Goal: Book appointment/travel/reservation

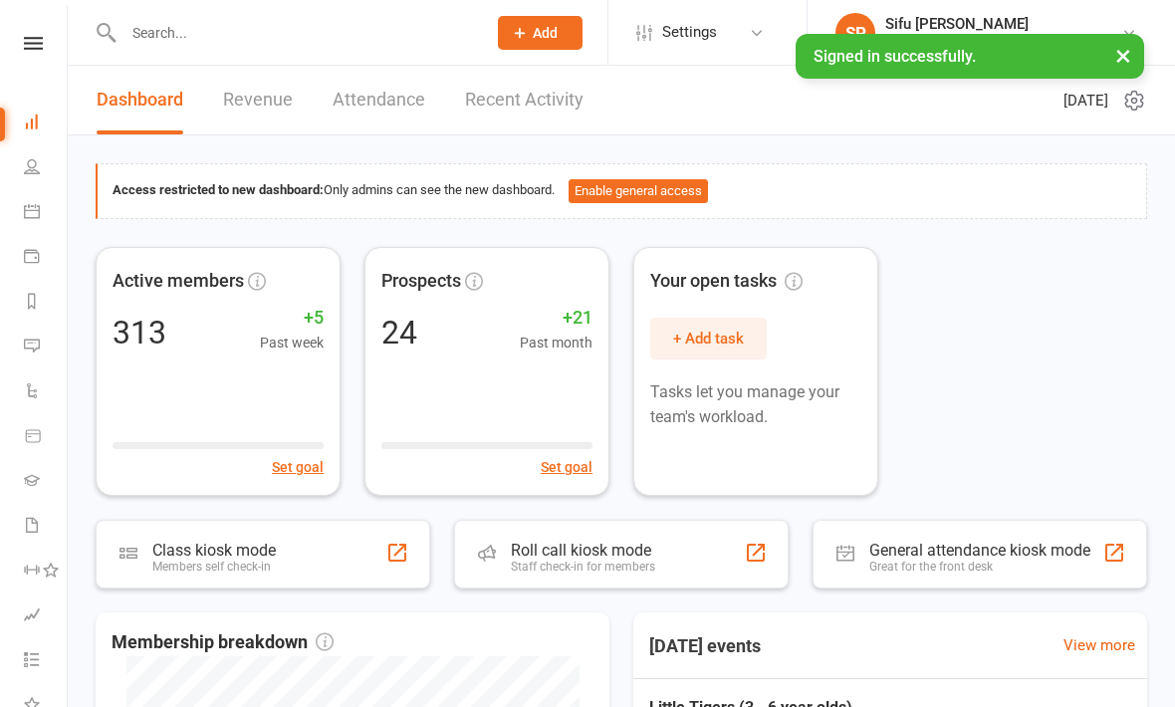
click at [35, 209] on icon at bounding box center [32, 211] width 16 height 16
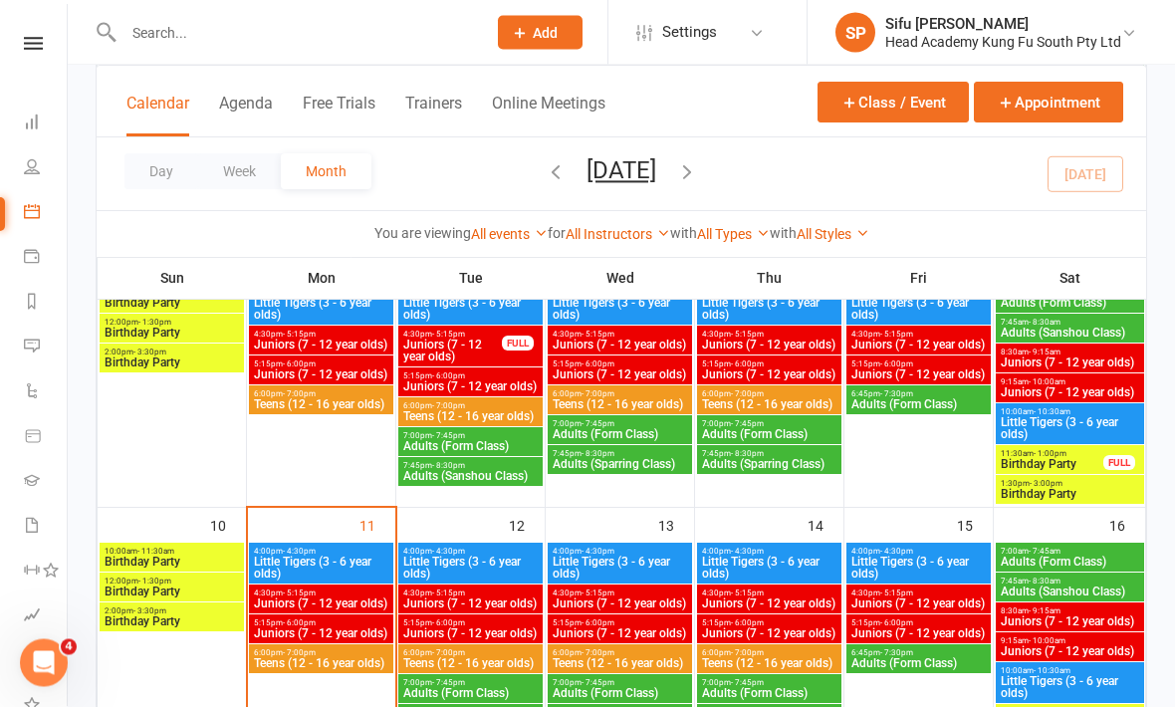
scroll to position [452, 0]
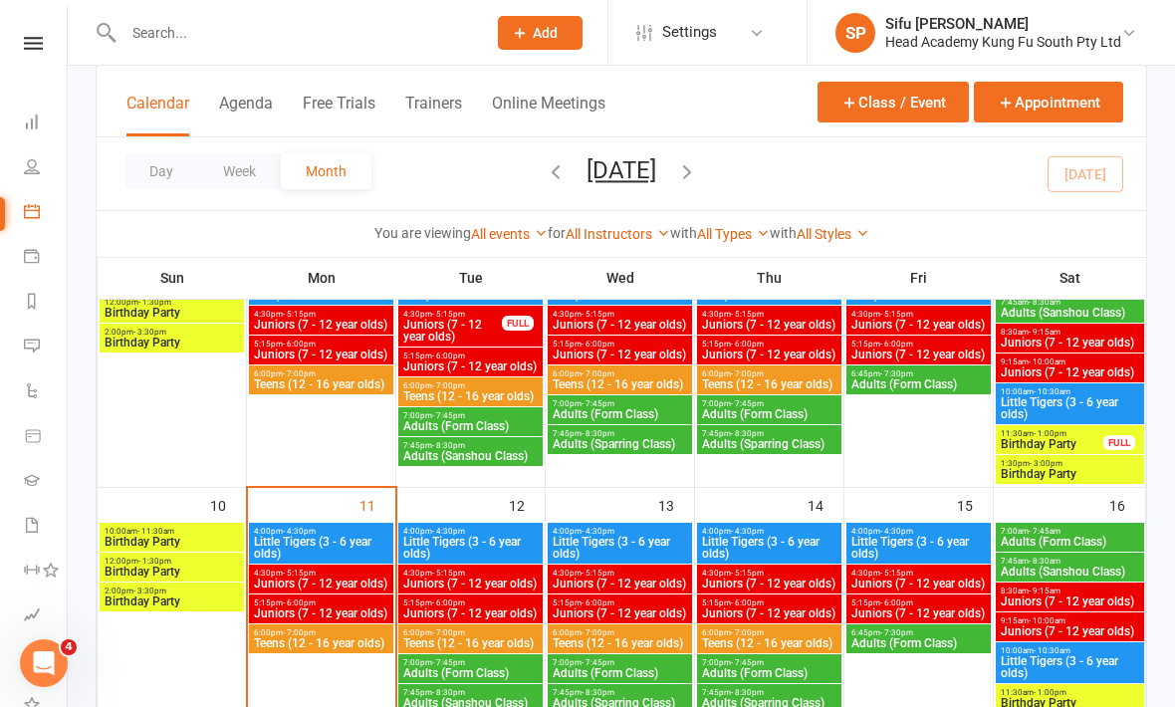
click at [292, 546] on span "Little Tigers (3 - 6 year olds)" at bounding box center [321, 548] width 136 height 24
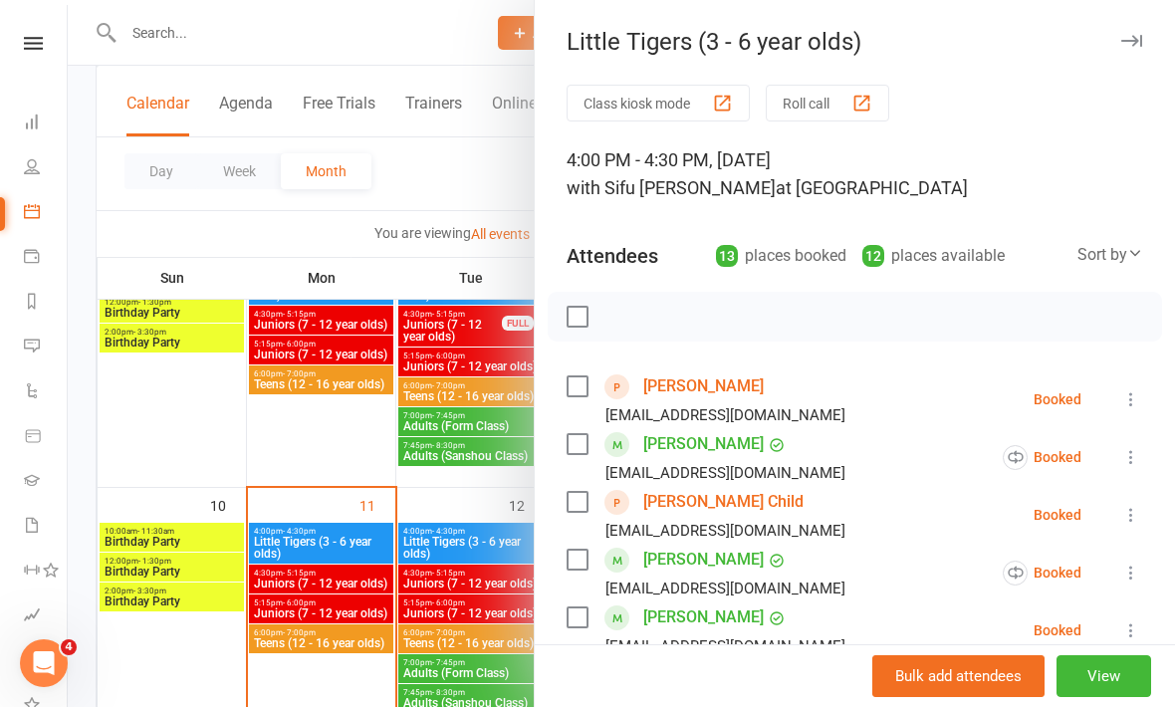
click at [594, 436] on div "[PERSON_NAME] [EMAIL_ADDRESS][DOMAIN_NAME]" at bounding box center [710, 457] width 287 height 58
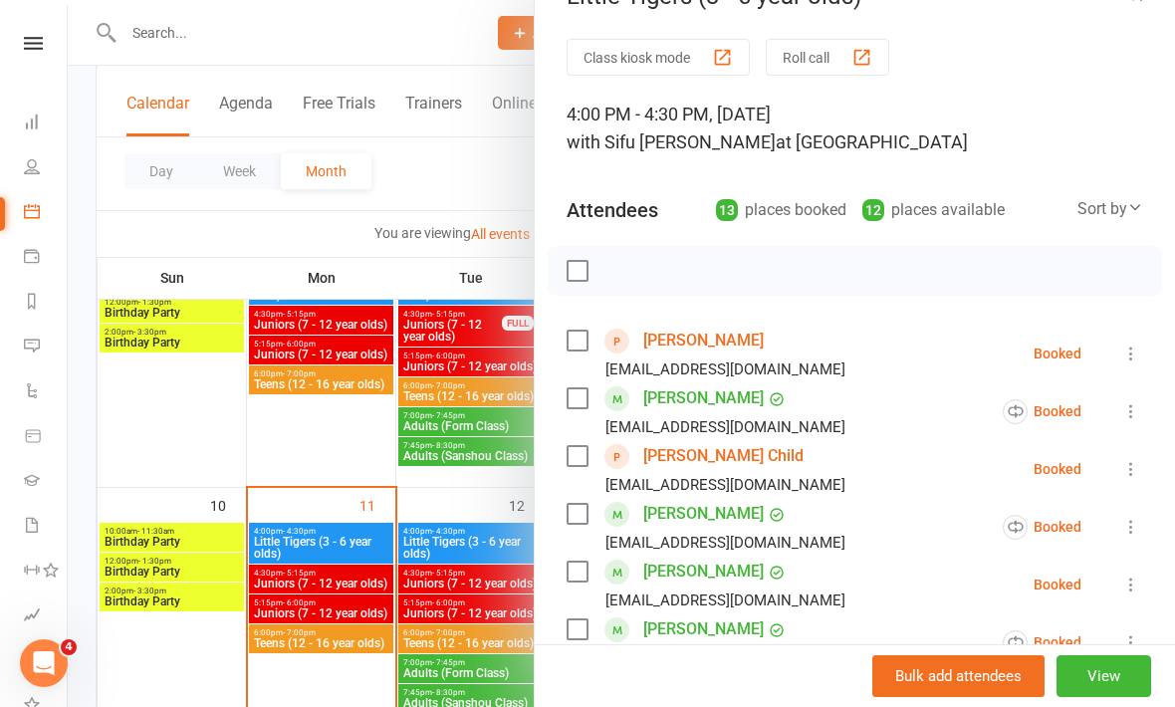
scroll to position [48, 0]
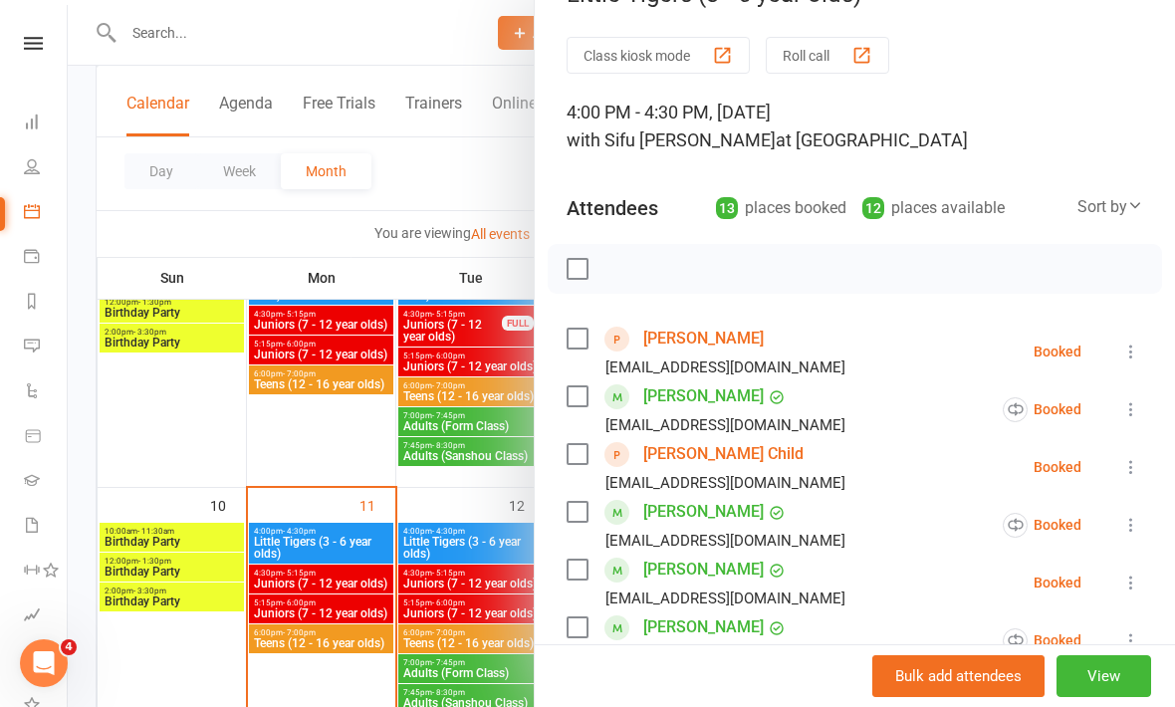
click at [585, 505] on label at bounding box center [577, 512] width 20 height 20
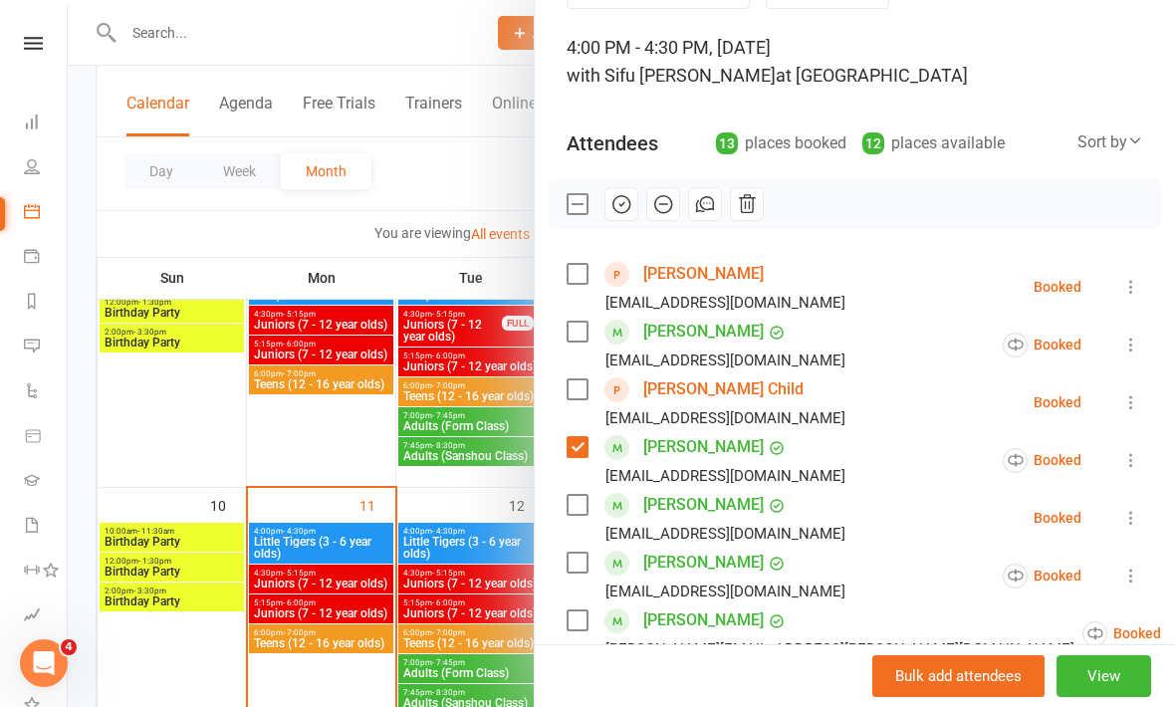
scroll to position [114, 0]
click at [596, 547] on div "[PERSON_NAME] [EMAIL_ADDRESS][DOMAIN_NAME]" at bounding box center [710, 575] width 287 height 58
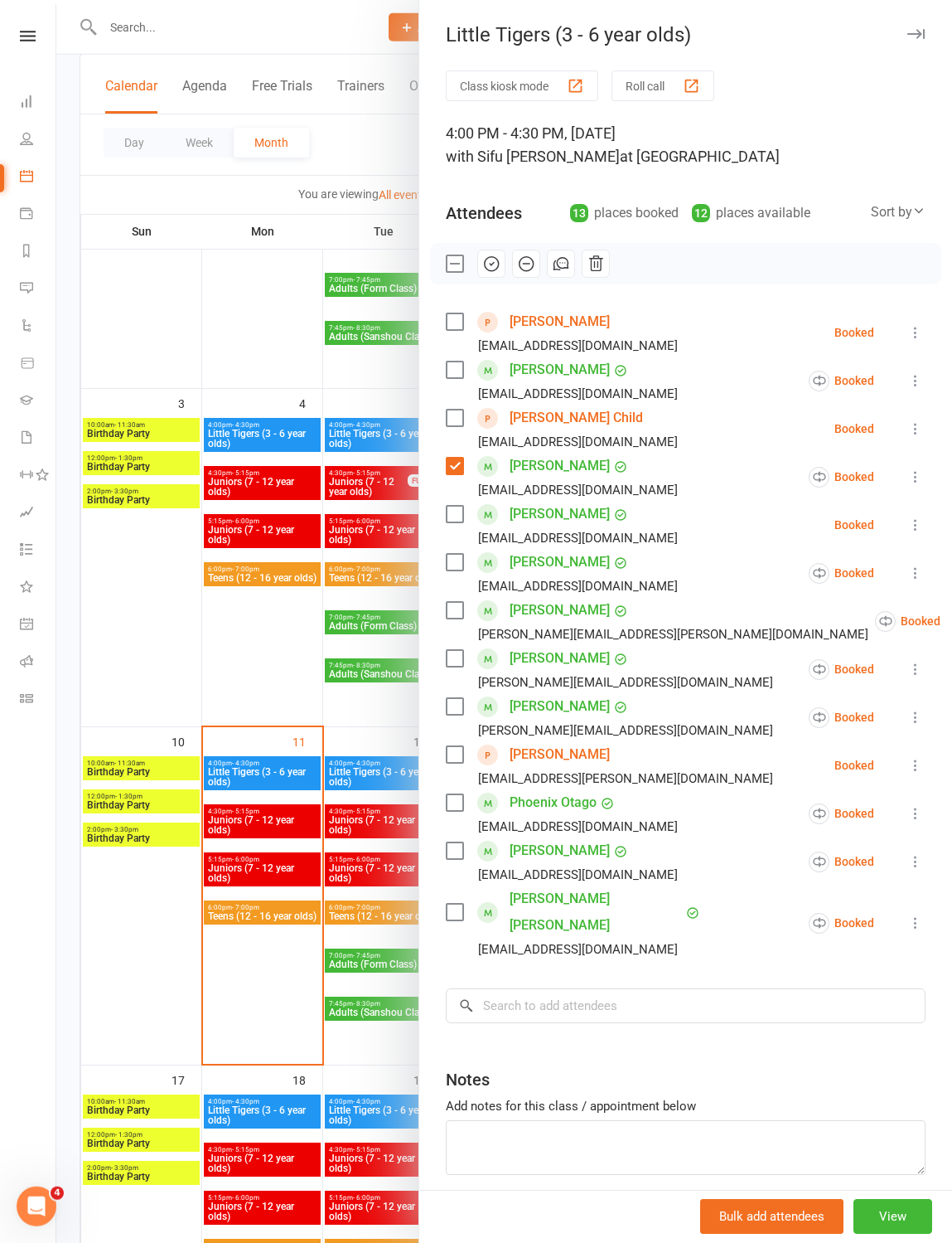
scroll to position [302, 0]
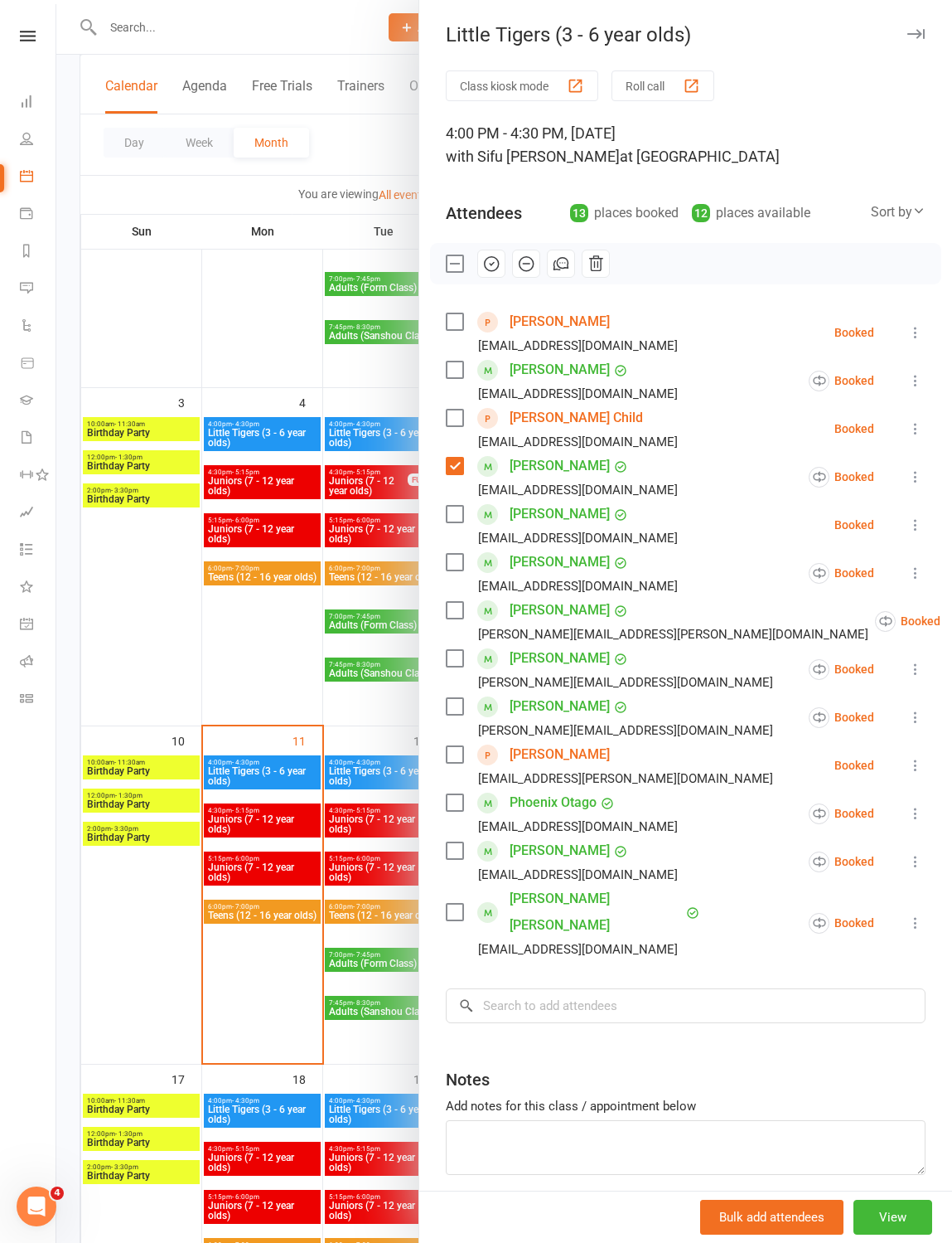
click at [460, 463] on label at bounding box center [454, 466] width 17 height 17
click at [267, 588] on div at bounding box center [504, 621] width 896 height 1243
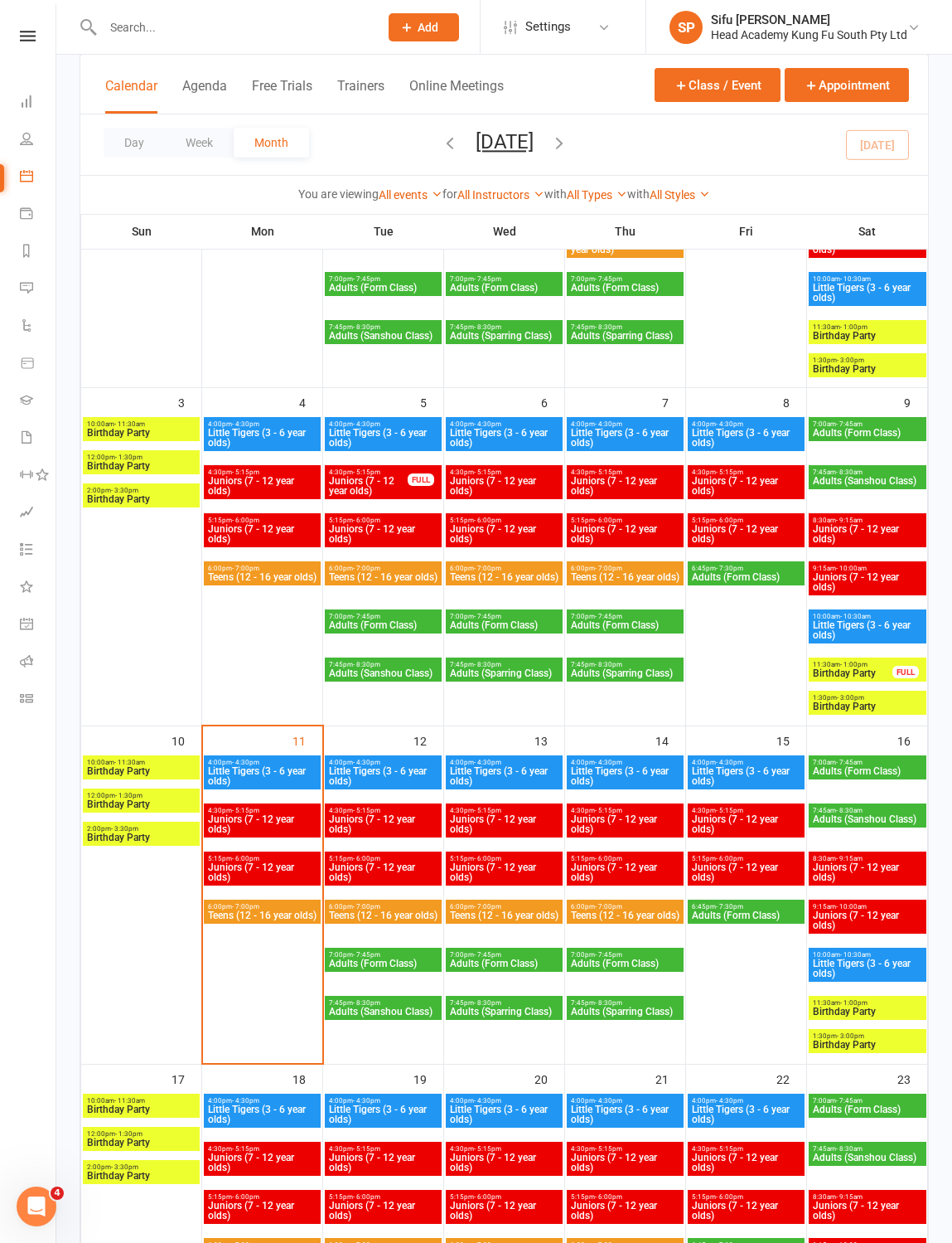
click at [266, 588] on span "Juniors (7 - 12 year olds)" at bounding box center [262, 824] width 110 height 20
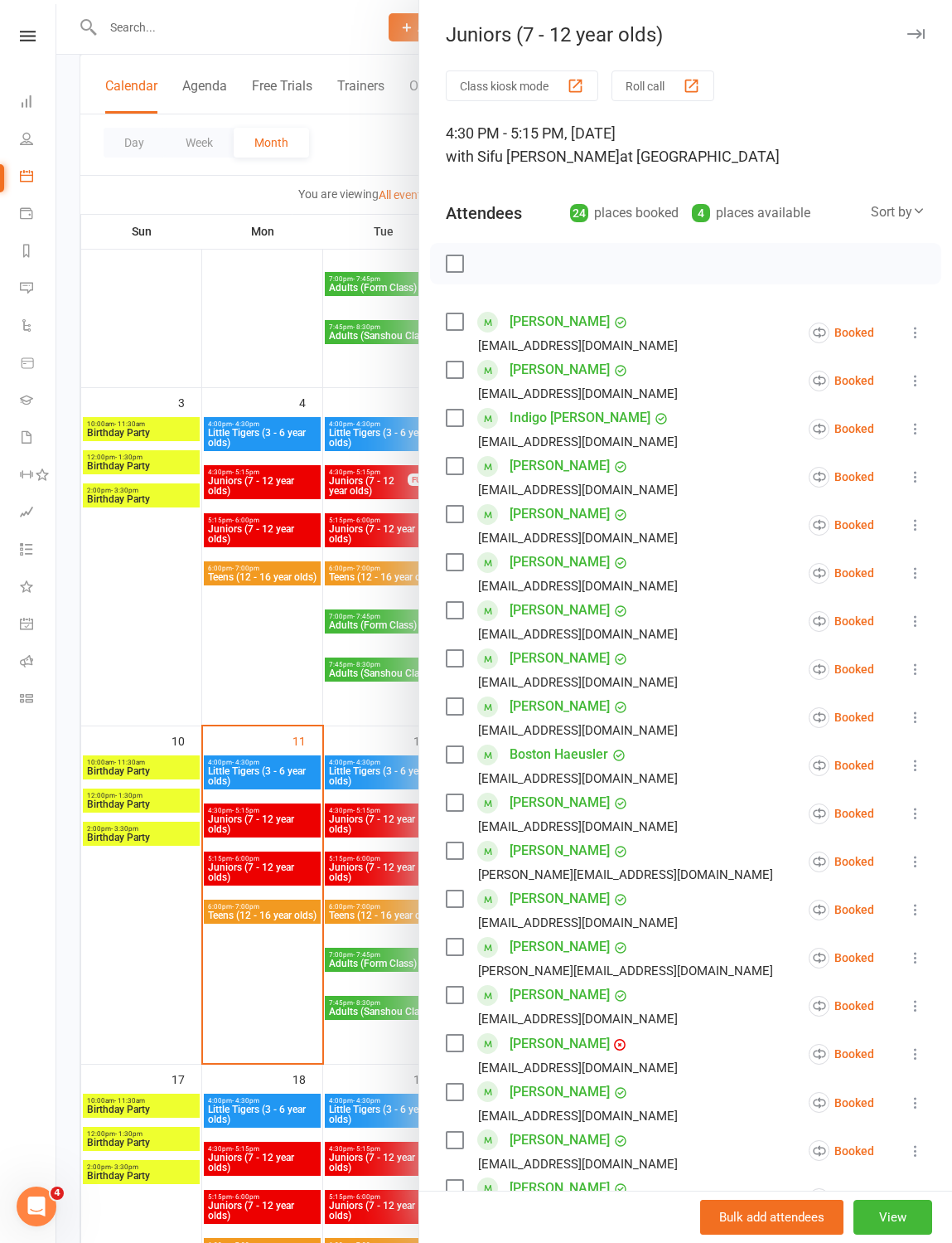
click at [454, 266] on label at bounding box center [454, 264] width 17 height 17
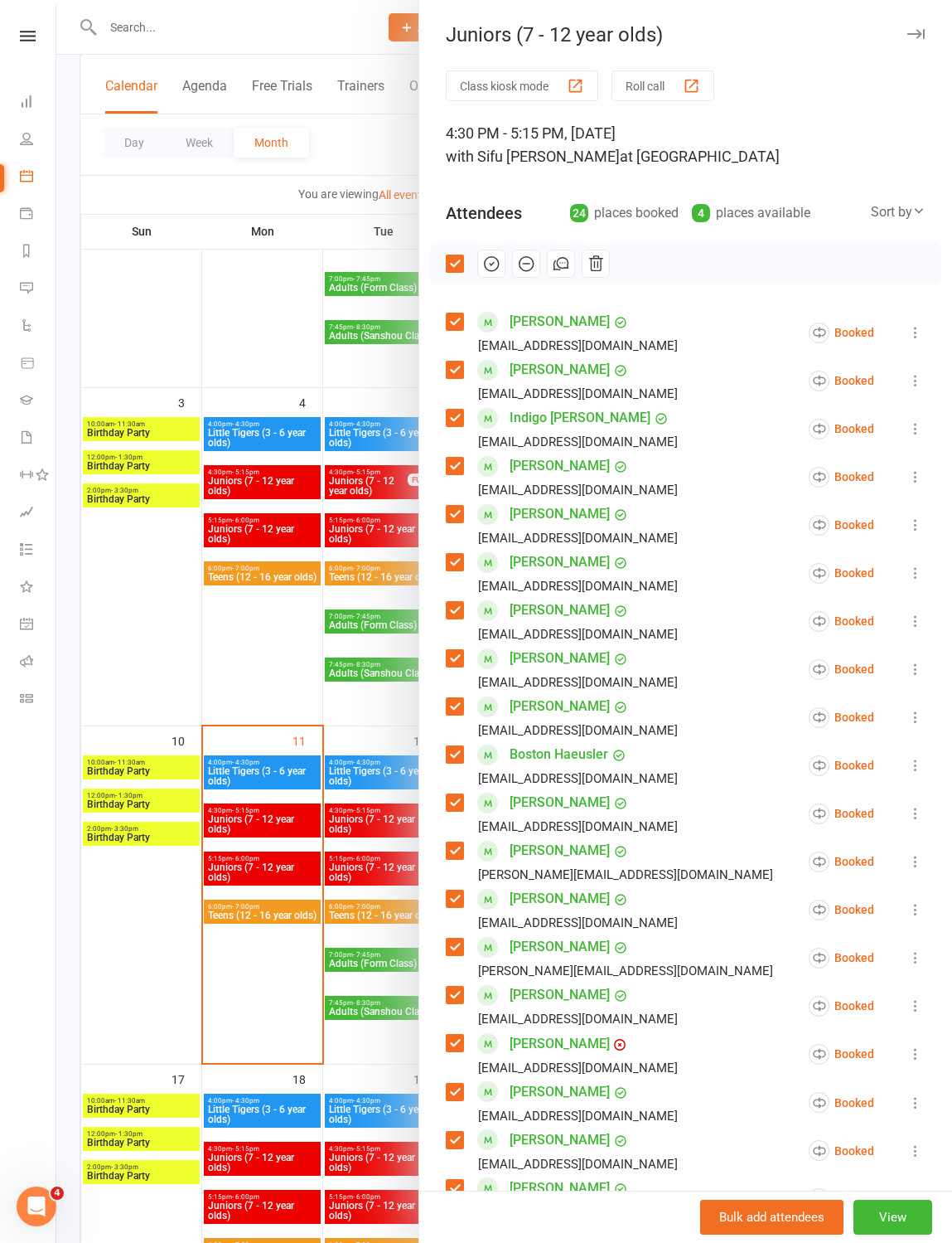
click at [459, 464] on label at bounding box center [454, 466] width 17 height 17
click at [454, 510] on label at bounding box center [454, 515] width 17 height 17
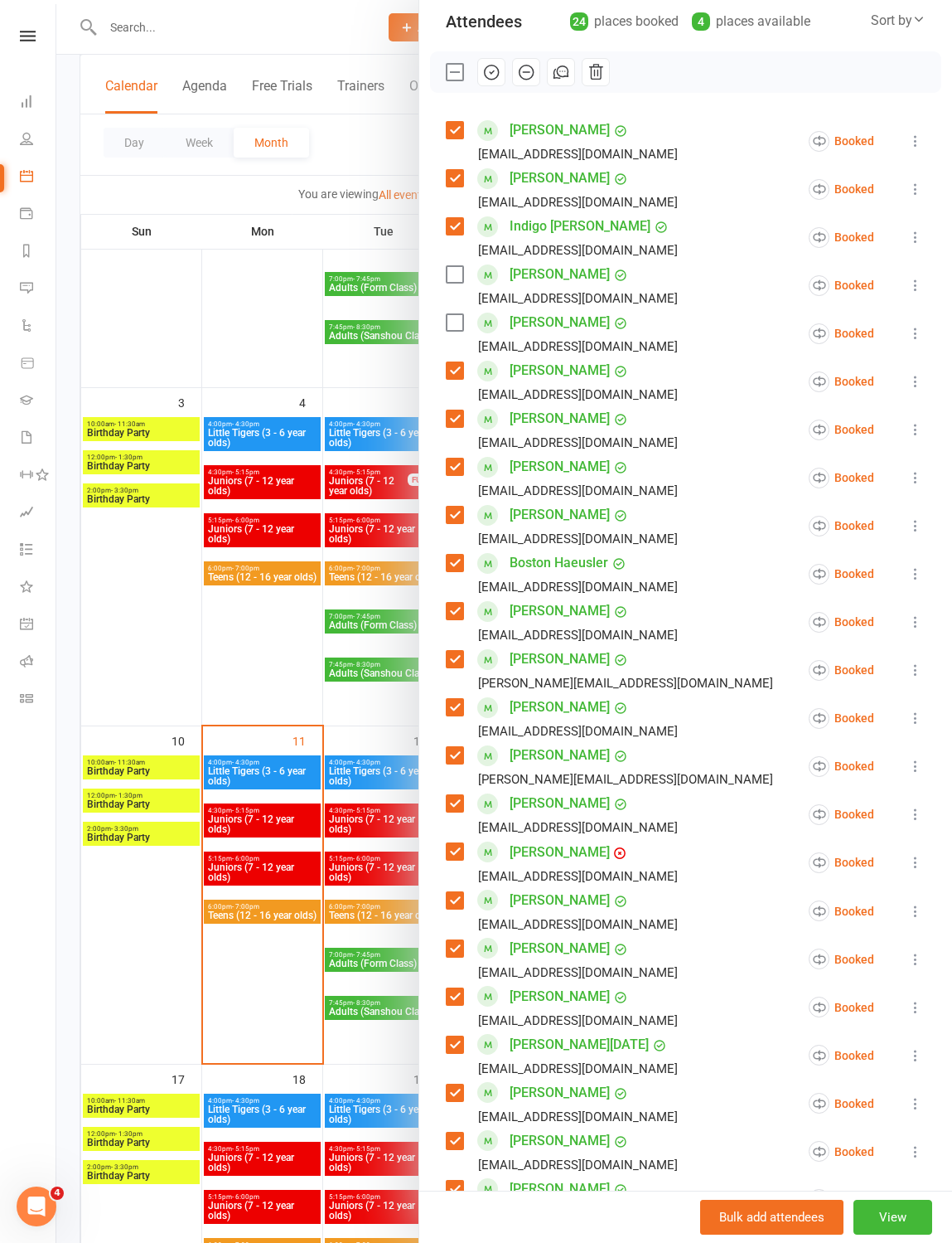
scroll to position [192, 0]
click at [453, 460] on label at bounding box center [454, 466] width 17 height 17
click at [454, 515] on label at bounding box center [454, 515] width 17 height 17
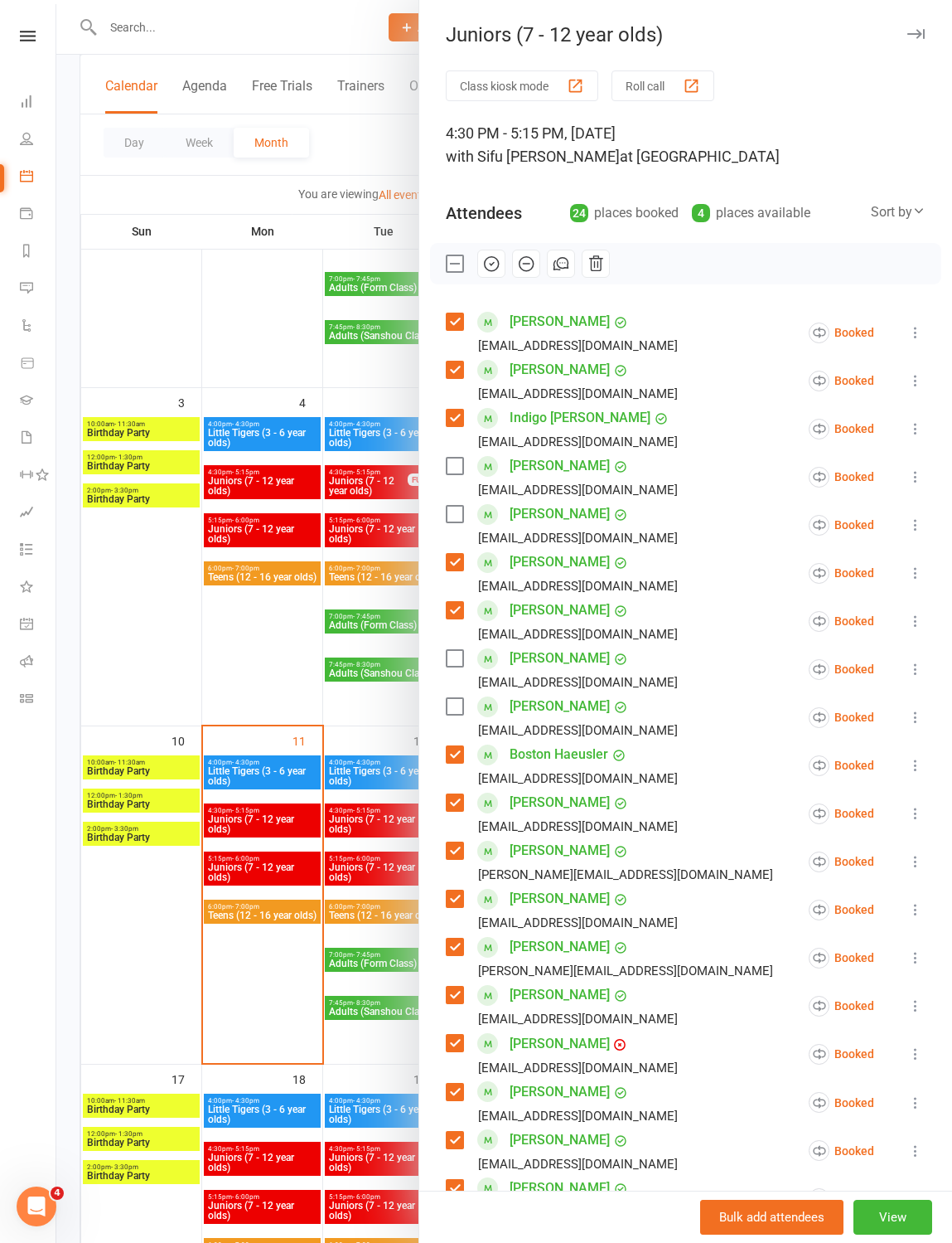
scroll to position [0, 0]
click at [496, 264] on icon "button" at bounding box center [492, 264] width 18 height 18
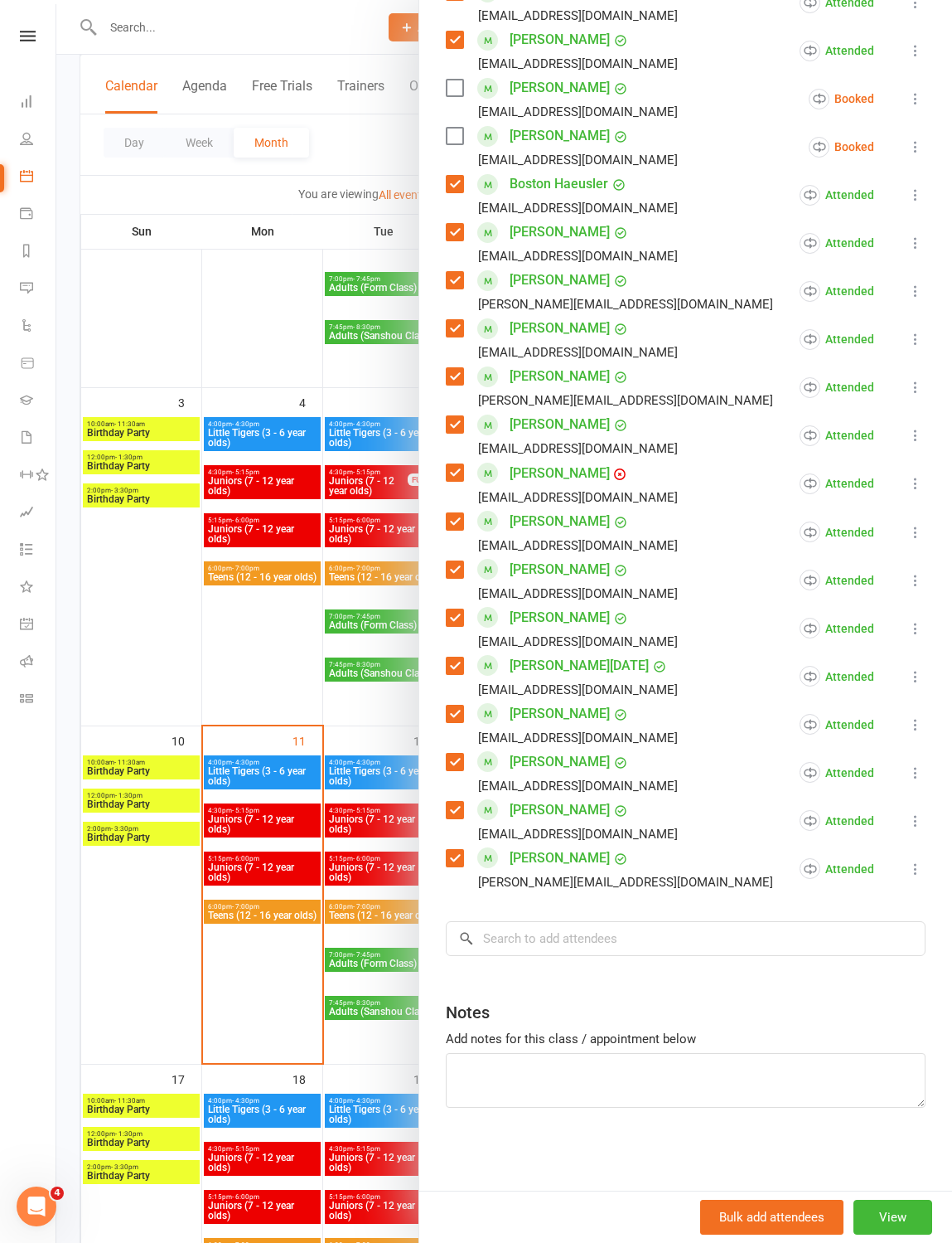
scroll to position [574, 0]
click at [712, 588] on input "search" at bounding box center [686, 939] width 480 height 35
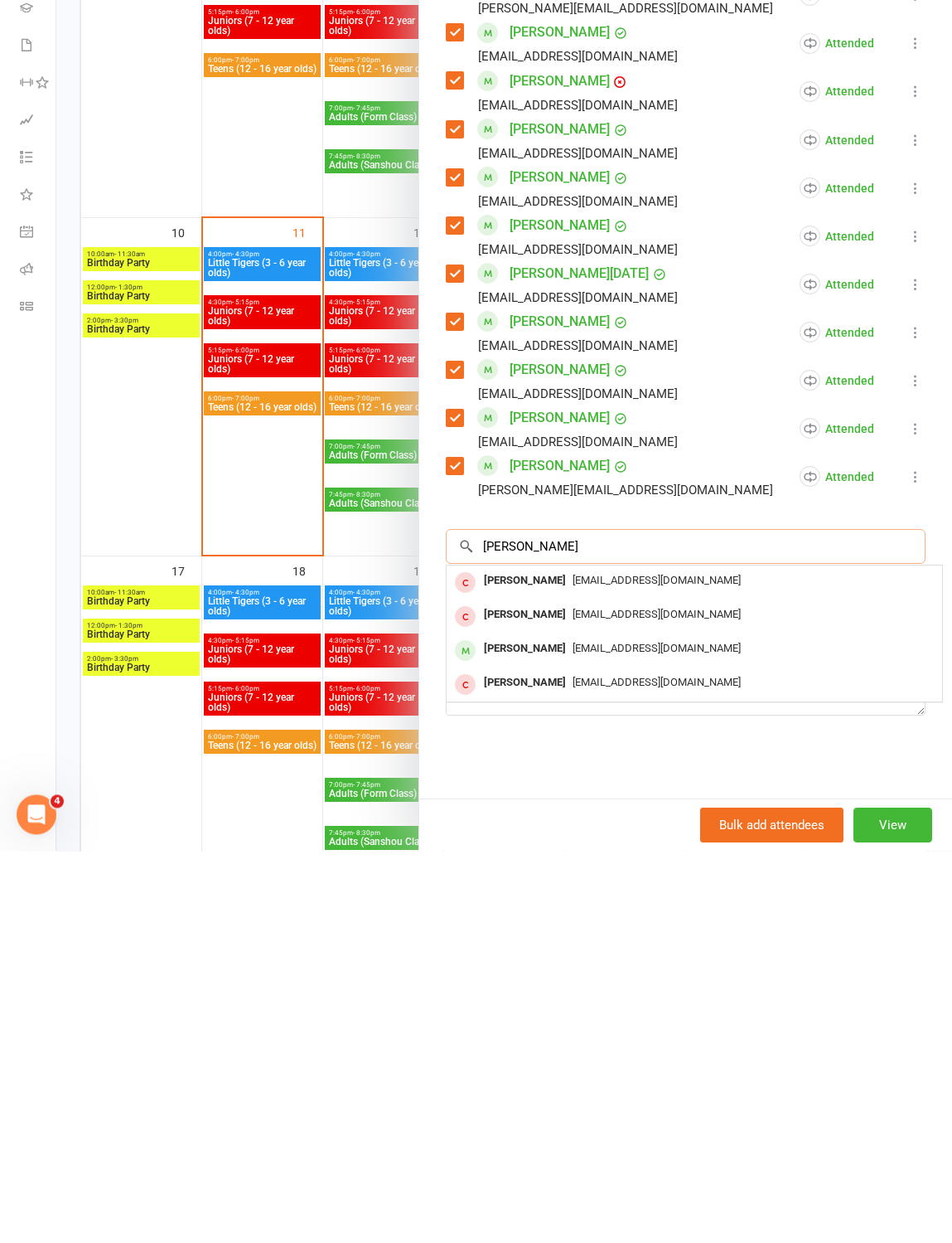
type input "[PERSON_NAME]"
click at [632, 588] on div "[EMAIL_ADDRESS][DOMAIN_NAME]" at bounding box center [695, 1041] width 483 height 24
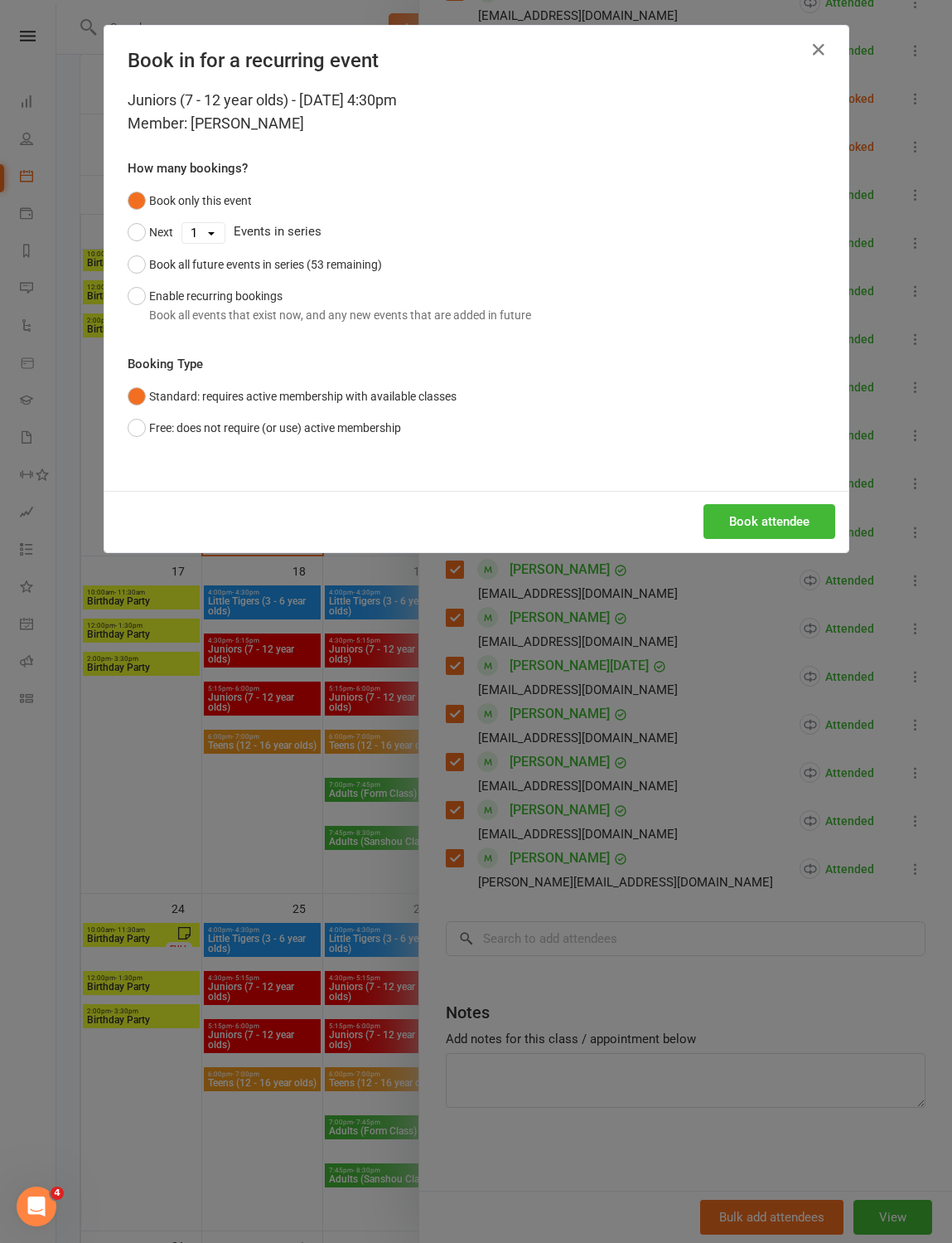
click at [325, 307] on button "Enable recurring bookings Book all events that exist now, and any new events th…" at bounding box center [329, 306] width 404 height 51
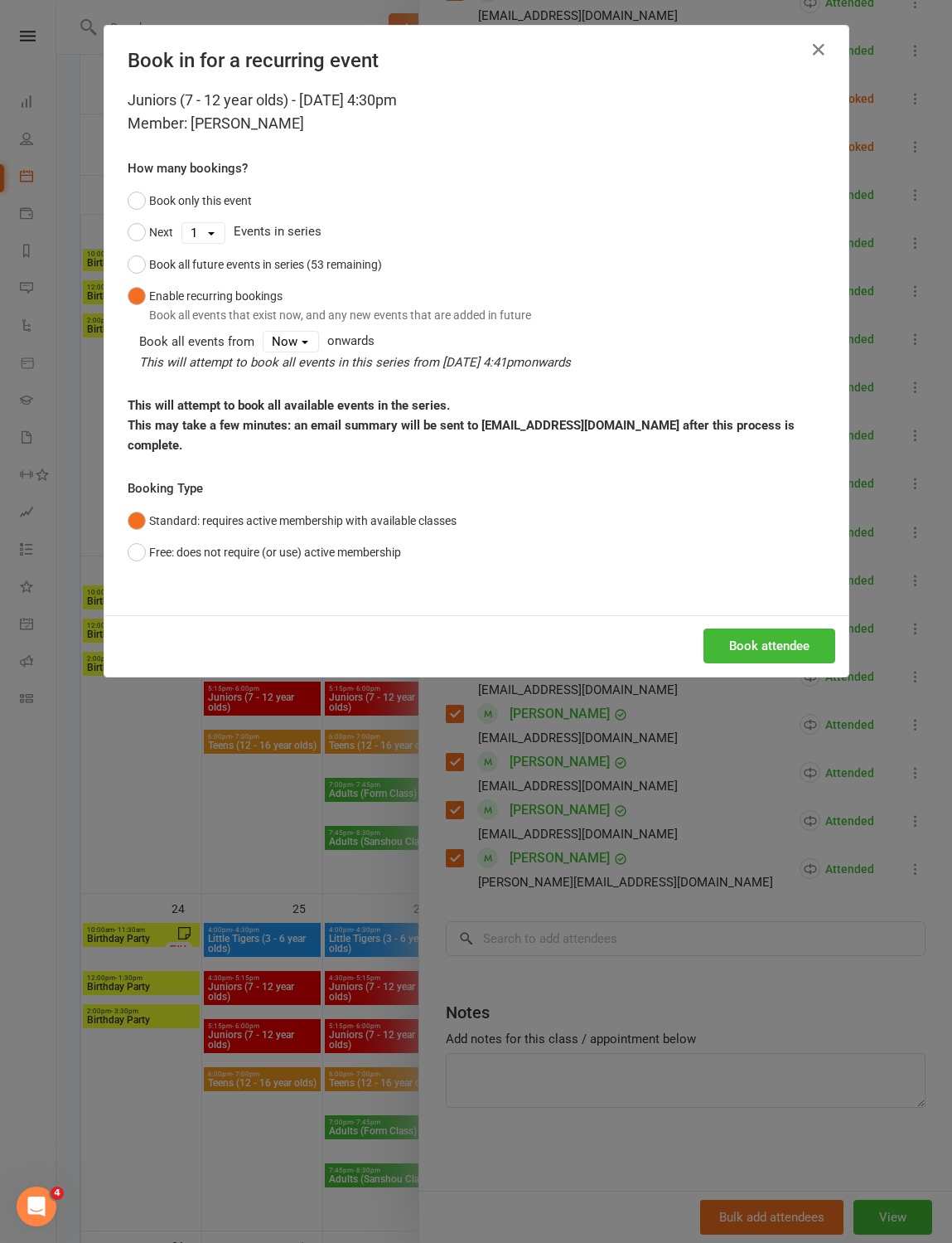
click at [766, 588] on button "Book attendee" at bounding box center [770, 646] width 131 height 35
